Goal: Information Seeking & Learning: Learn about a topic

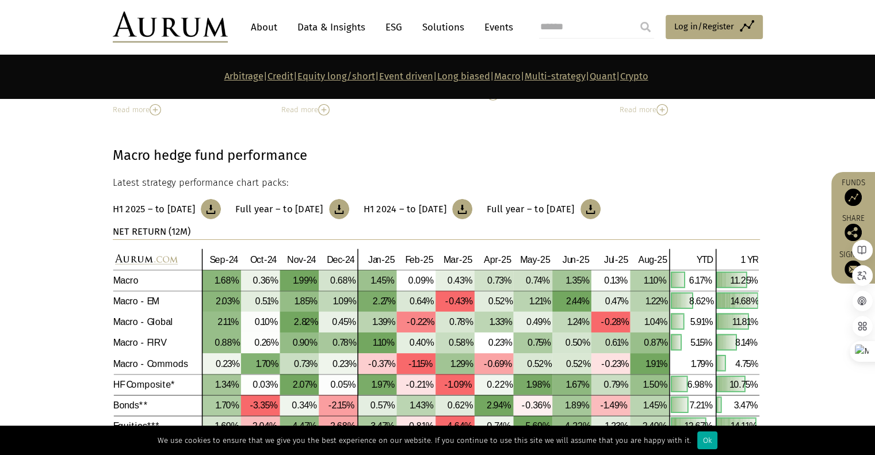
scroll to position [4029, 0]
click at [334, 27] on link "Data & Insights" at bounding box center [331, 27] width 79 height 21
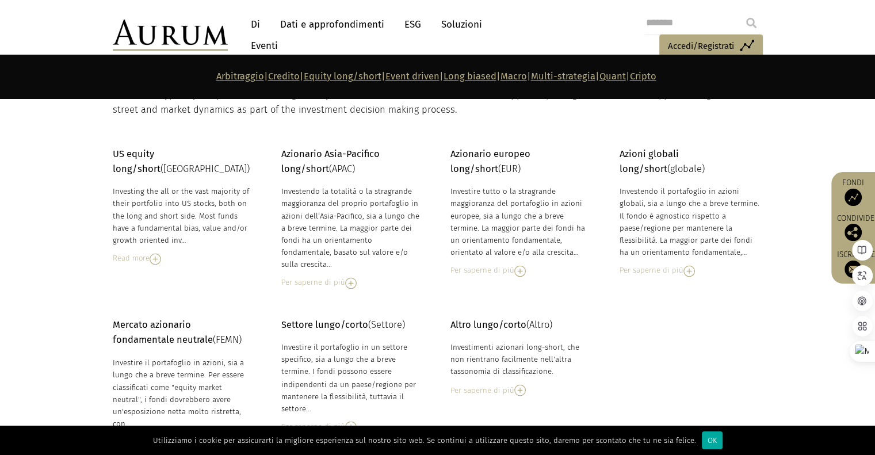
scroll to position [1849, 0]
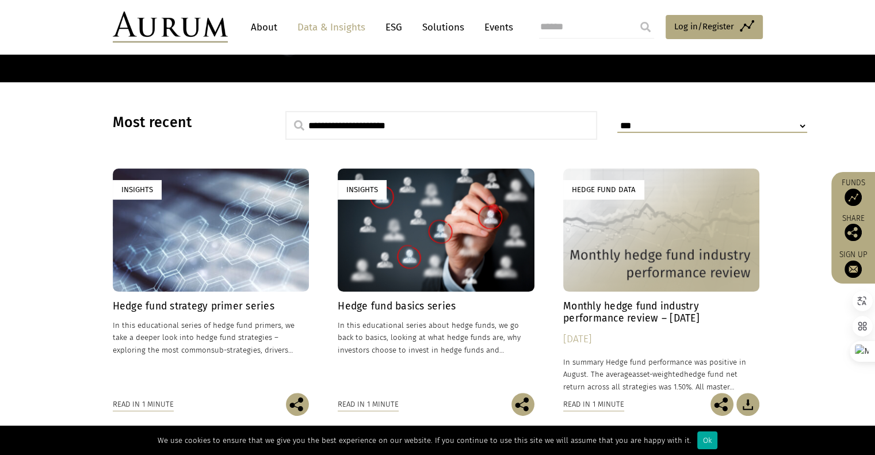
scroll to position [288, 0]
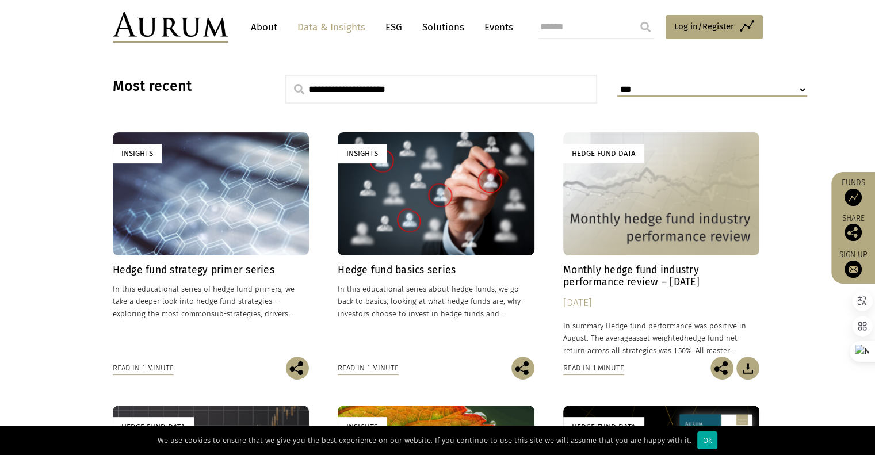
click at [250, 268] on h4 "Hedge fund strategy primer series" at bounding box center [211, 270] width 197 height 12
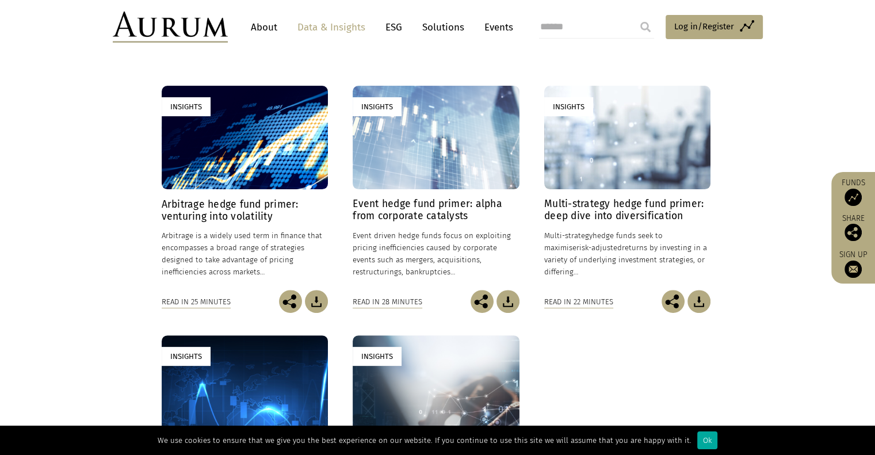
scroll to position [288, 0]
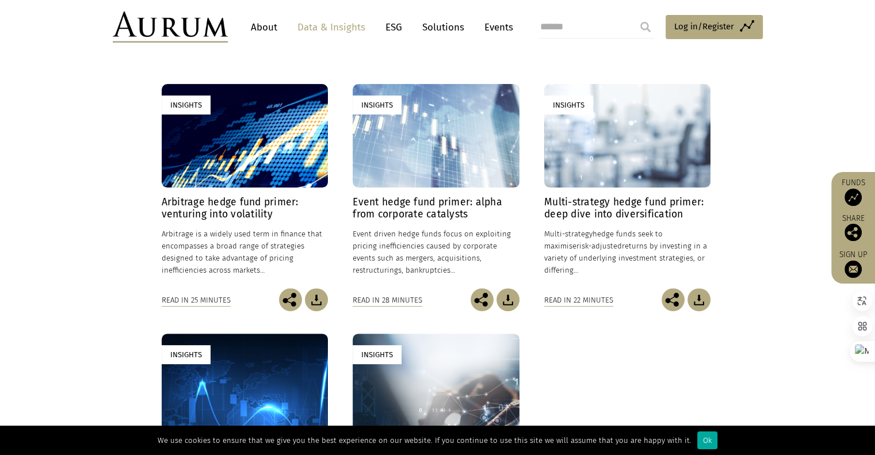
click at [186, 100] on div "Insights" at bounding box center [186, 105] width 49 height 19
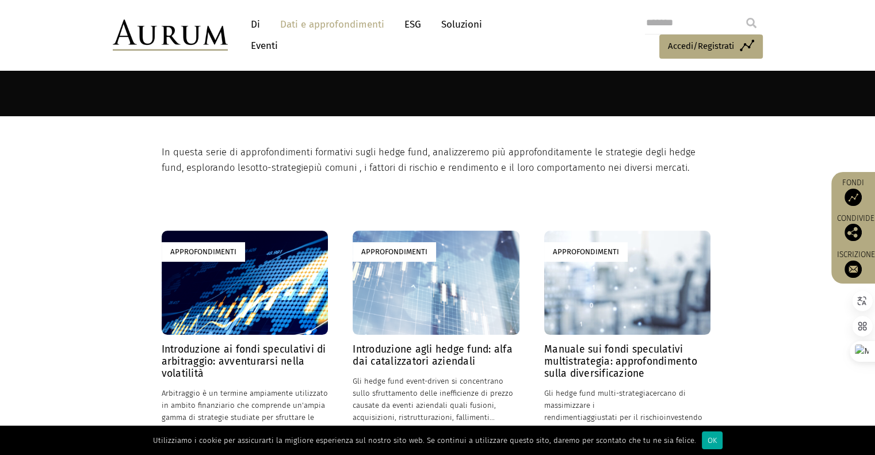
scroll to position [0, 0]
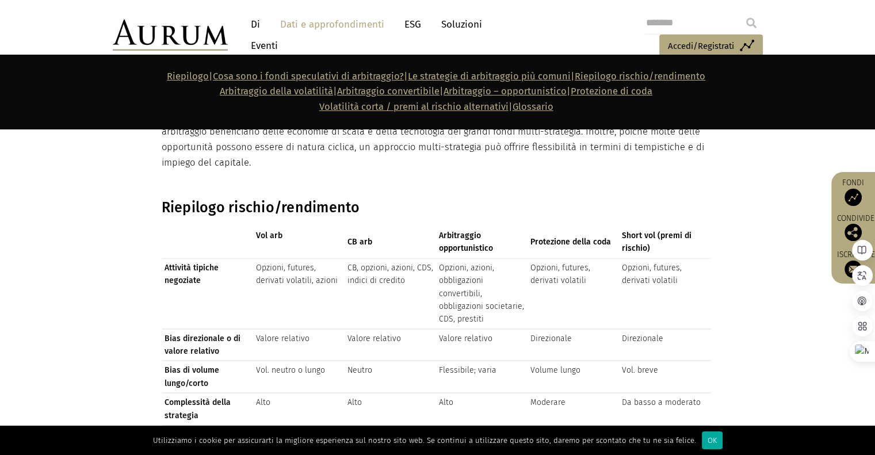
scroll to position [2053, 0]
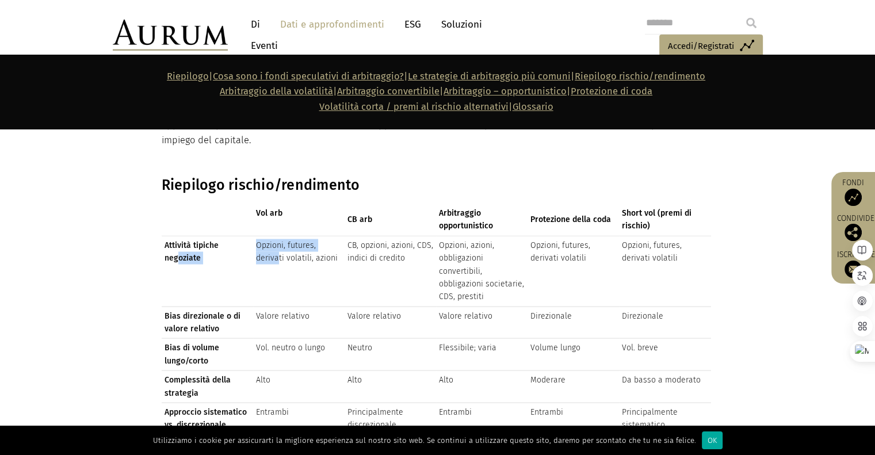
drag, startPoint x: 277, startPoint y: 253, endPoint x: 177, endPoint y: 241, distance: 100.9
click at [177, 241] on tr "Attività tipiche negoziate Opzioni, futures, derivati ​​volatili, azioni CB, op…" at bounding box center [437, 270] width 550 height 71
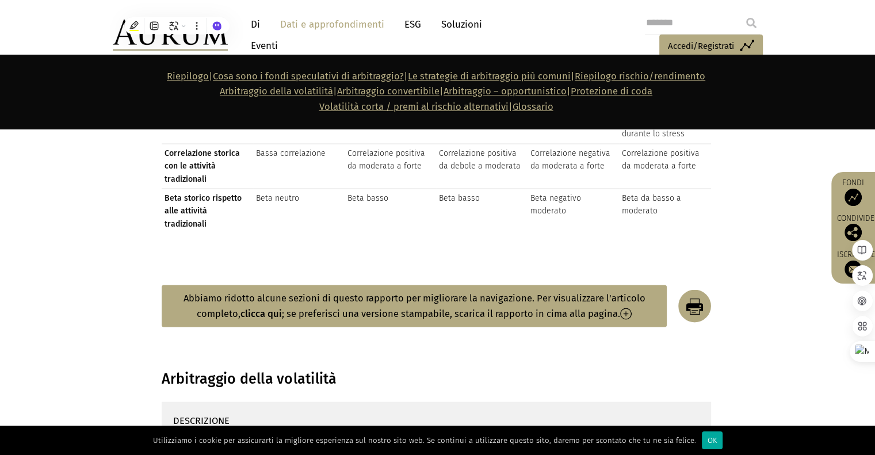
scroll to position [2436, 0]
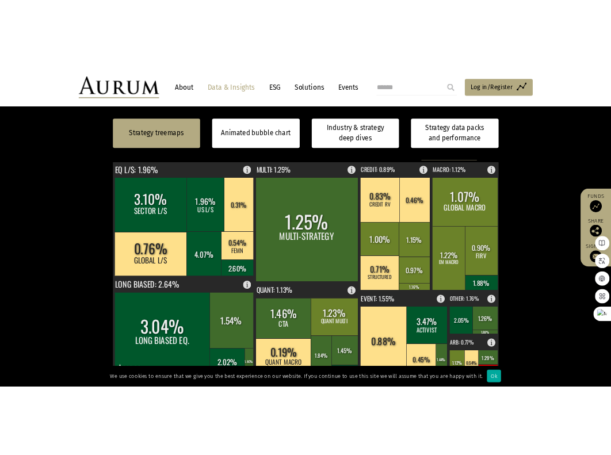
scroll to position [288, 0]
